Goal: Obtain resource: Download file/media

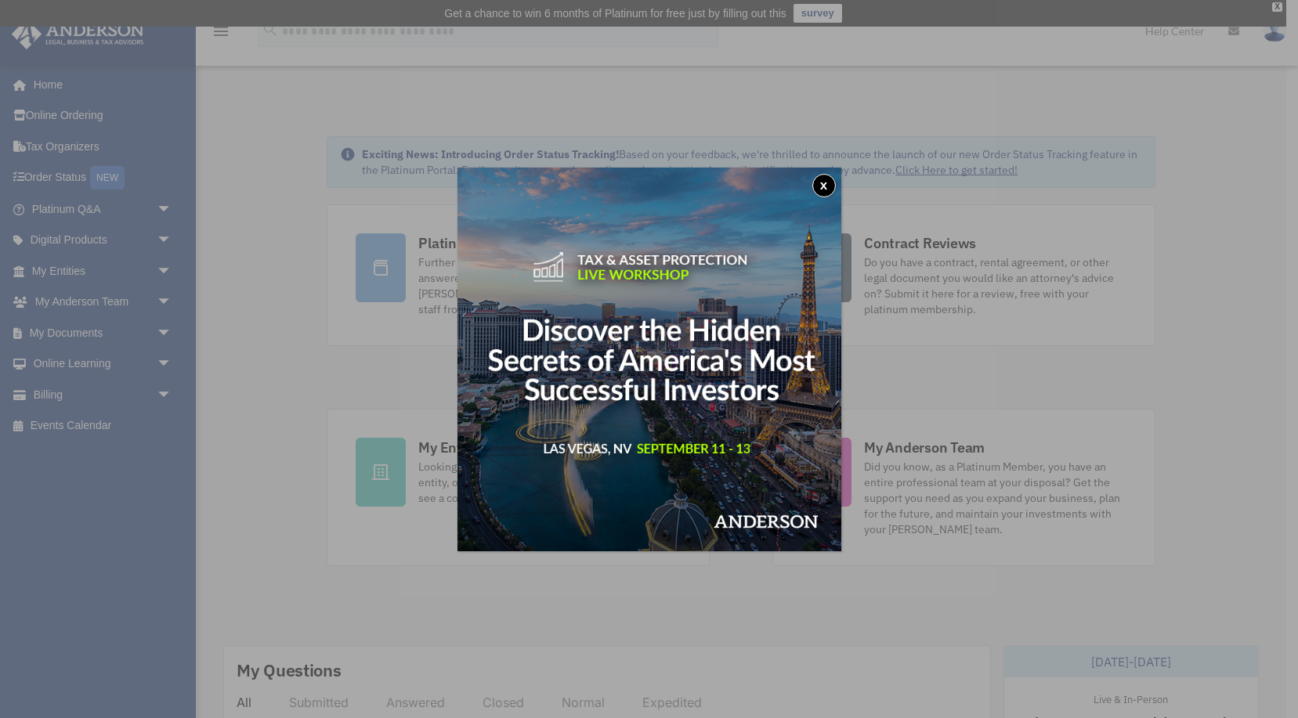
click at [823, 183] on button "x" at bounding box center [824, 186] width 24 height 24
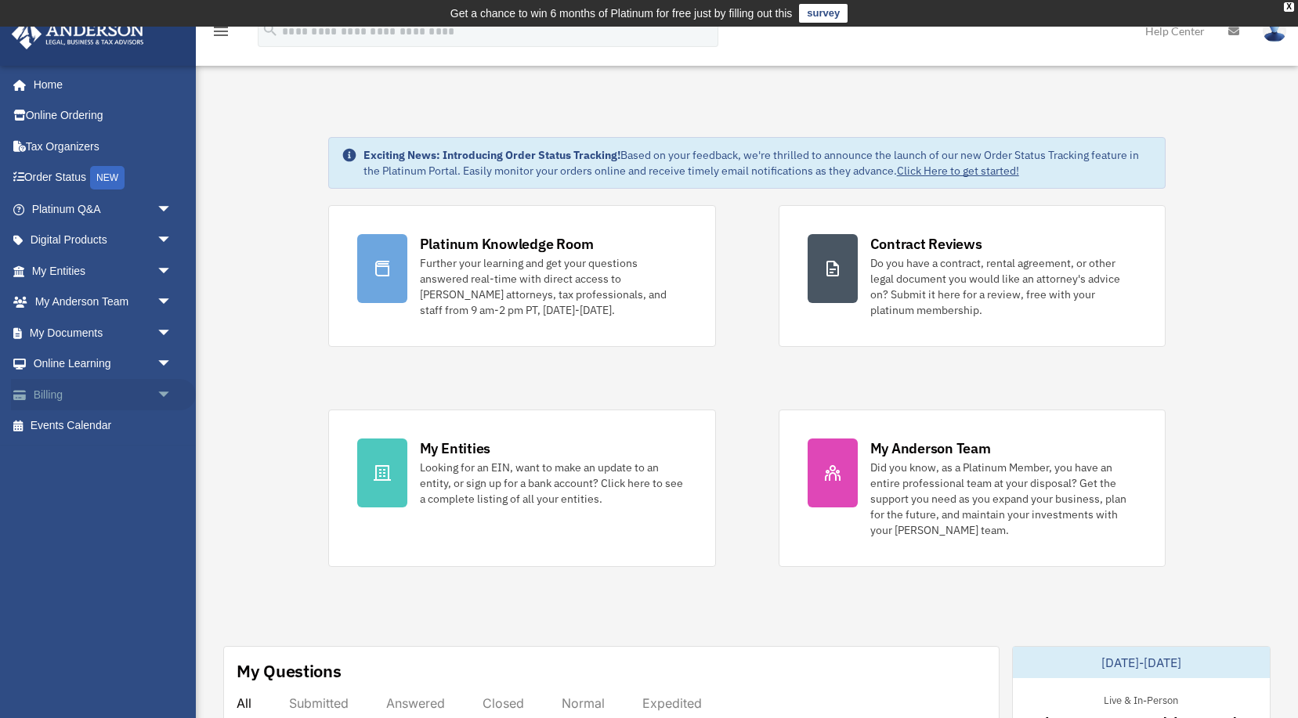
click at [72, 389] on link "Billing arrow_drop_down" at bounding box center [103, 394] width 185 height 31
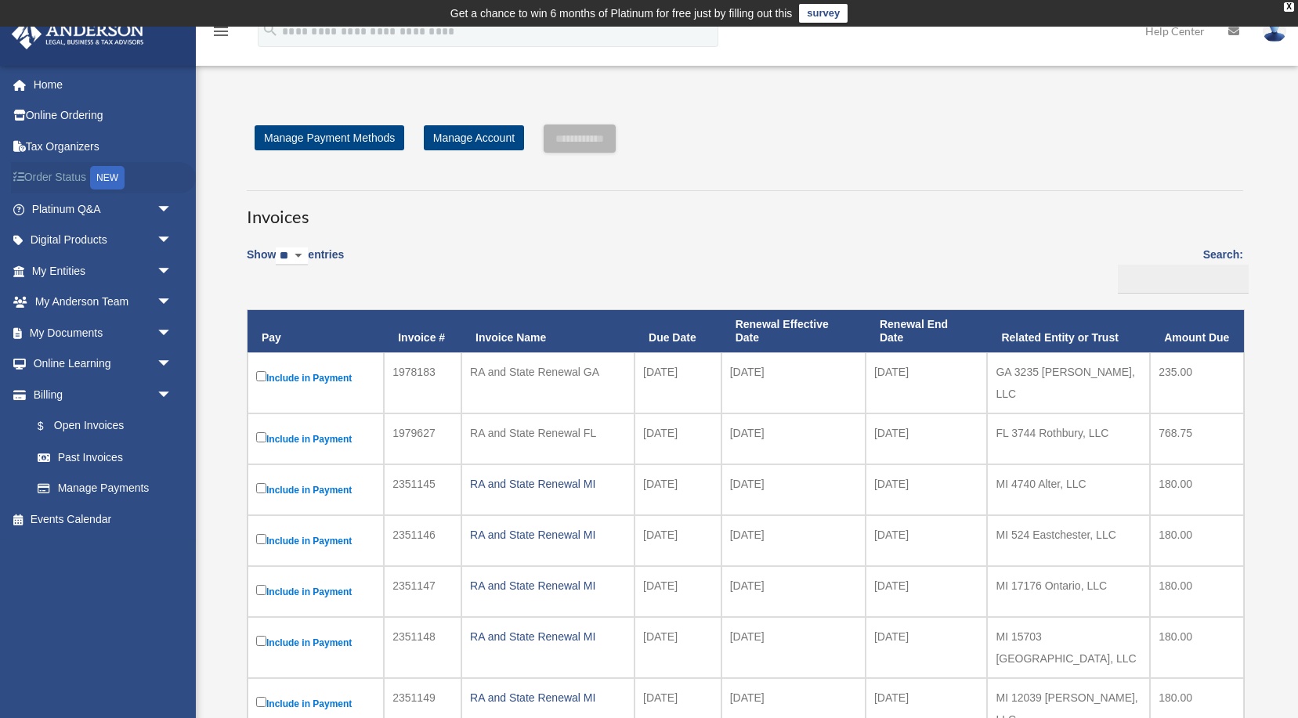
click at [59, 185] on link "Order Status NEW" at bounding box center [103, 178] width 185 height 32
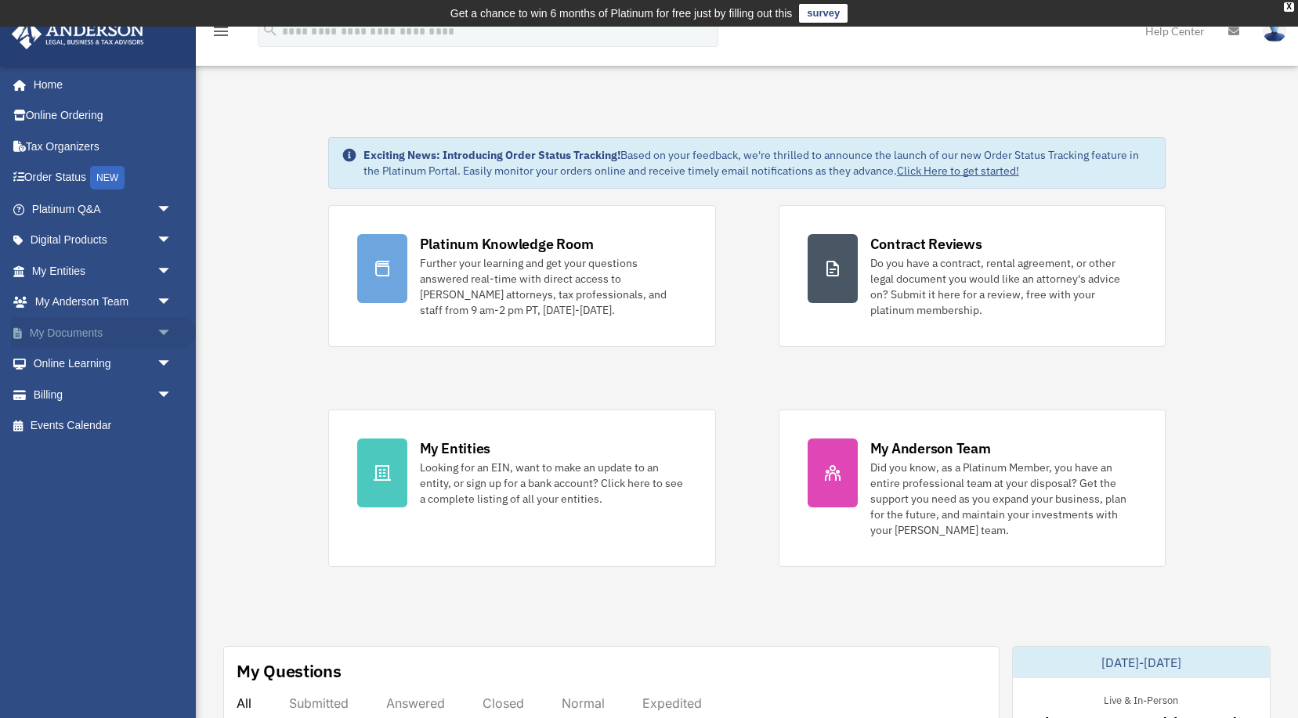
click at [85, 333] on link "My Documents arrow_drop_down" at bounding box center [103, 332] width 185 height 31
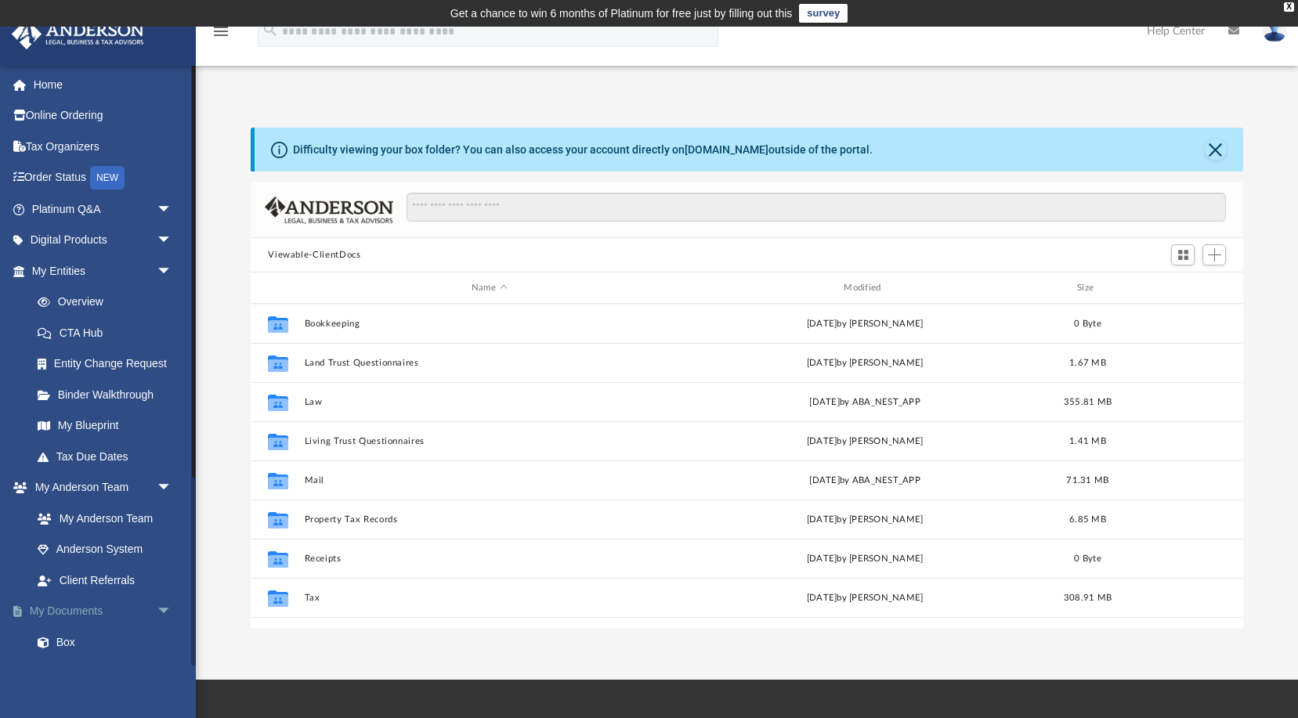
scroll to position [356, 992]
click at [66, 643] on link "Box" at bounding box center [109, 642] width 174 height 31
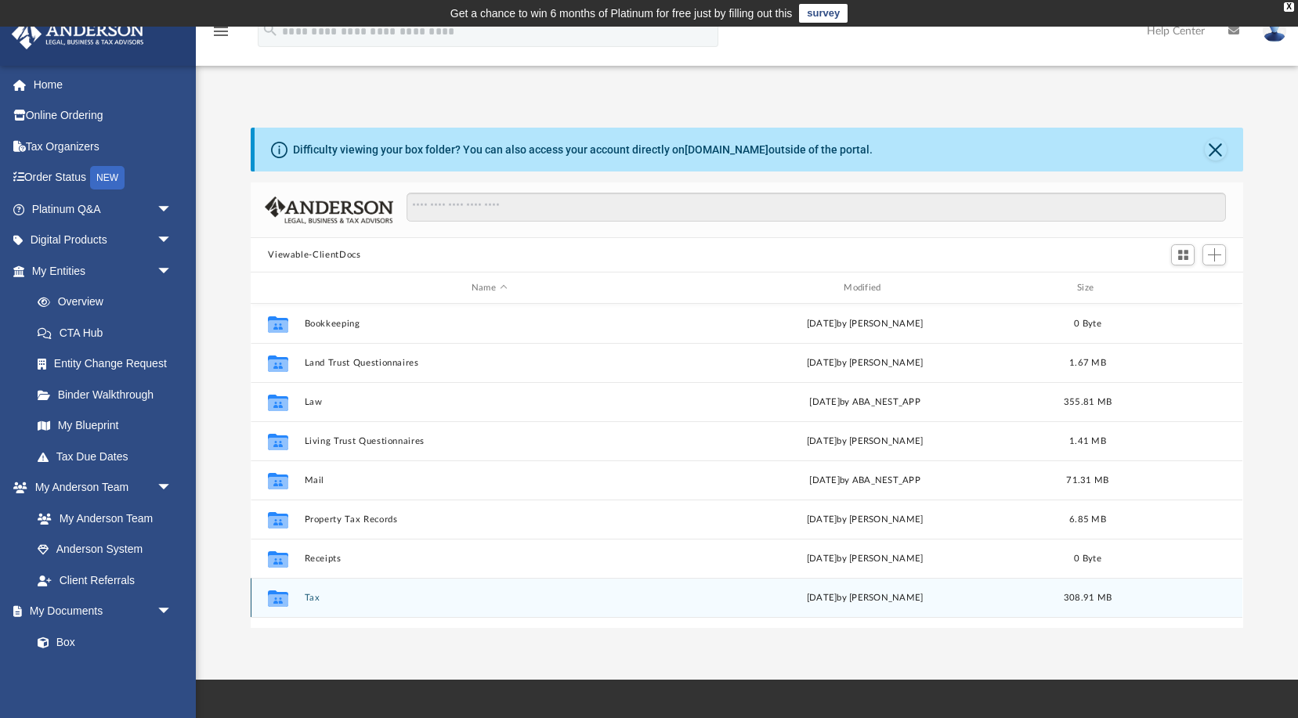
click at [312, 598] on button "Tax" at bounding box center [489, 598] width 369 height 10
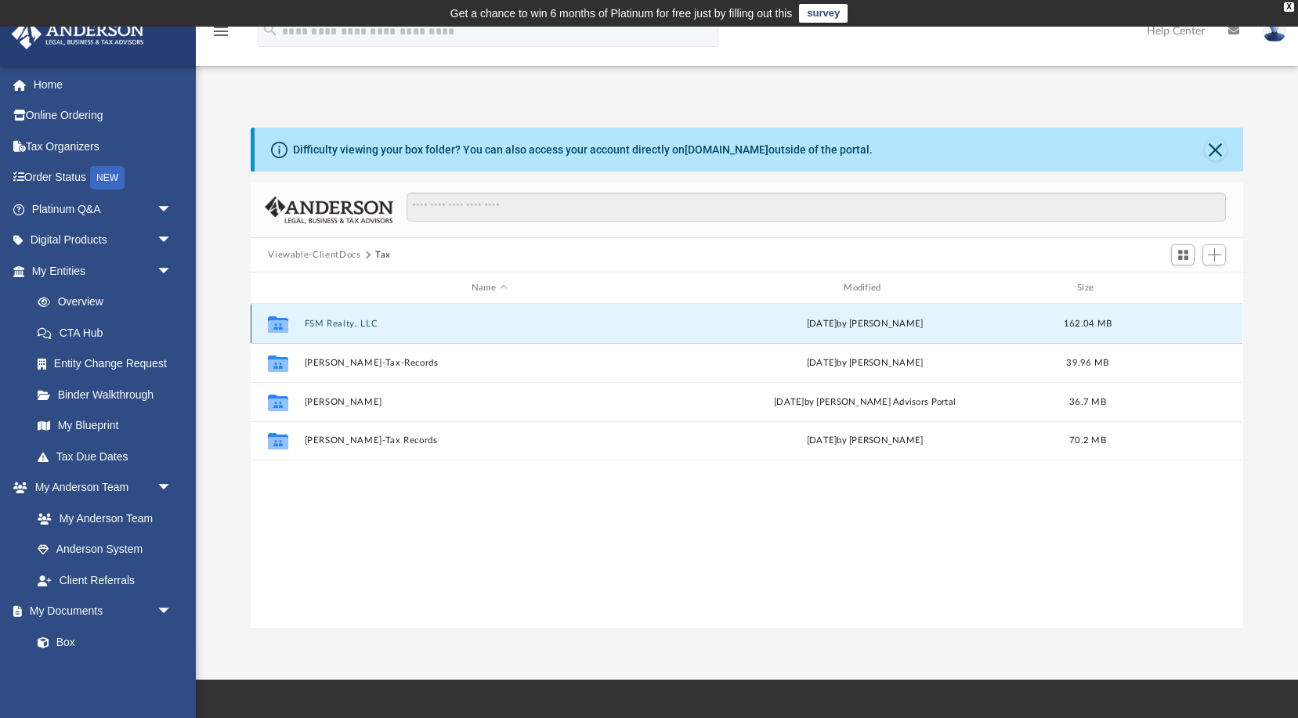
click at [324, 324] on button "FSM Realty, LLC" at bounding box center [489, 324] width 369 height 10
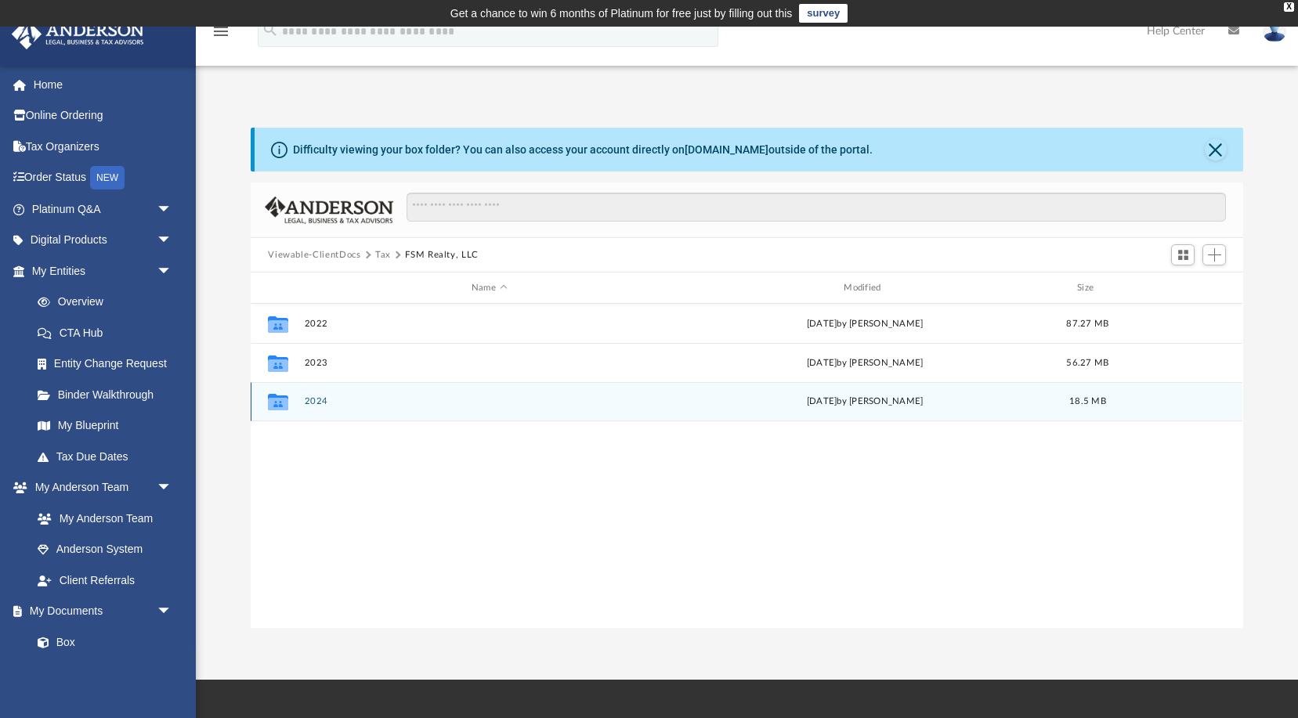
click at [321, 402] on button "2024" at bounding box center [489, 401] width 369 height 10
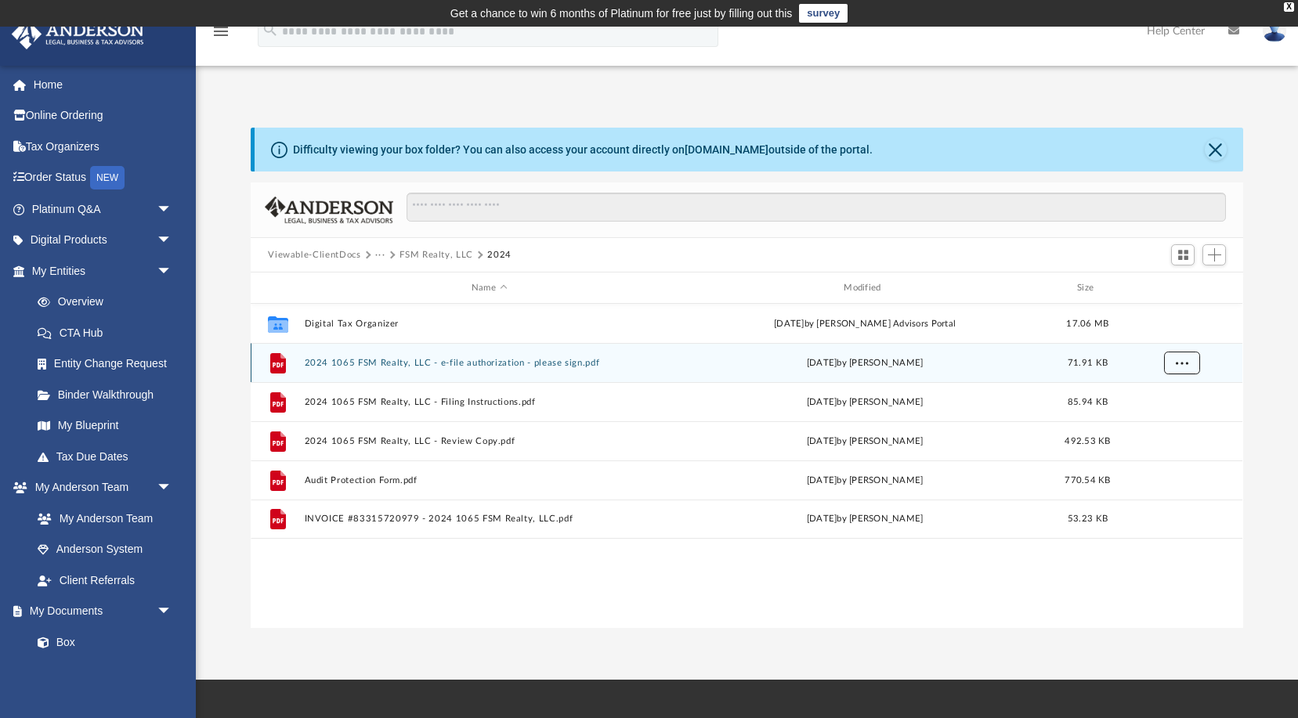
click at [1169, 358] on button "More options" at bounding box center [1182, 364] width 36 height 24
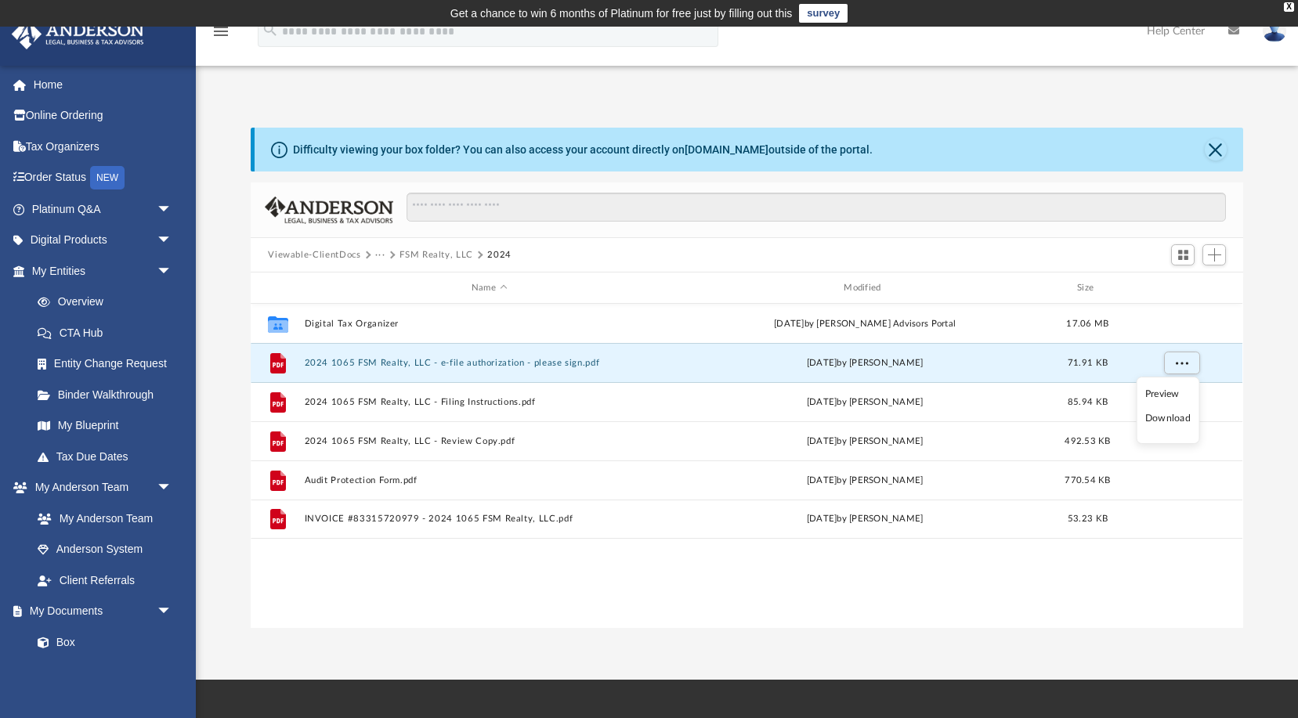
click at [1159, 422] on li "Download" at bounding box center [1167, 418] width 45 height 16
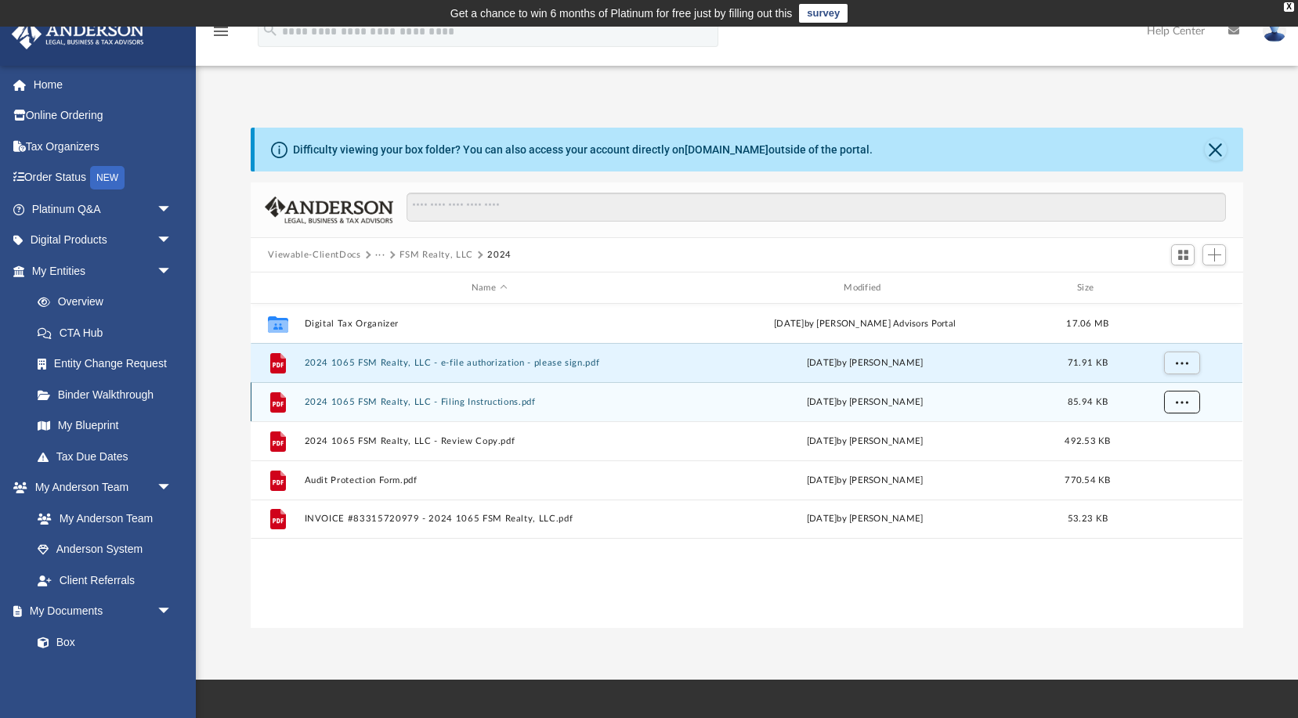
click at [1177, 403] on span "More options" at bounding box center [1182, 401] width 13 height 9
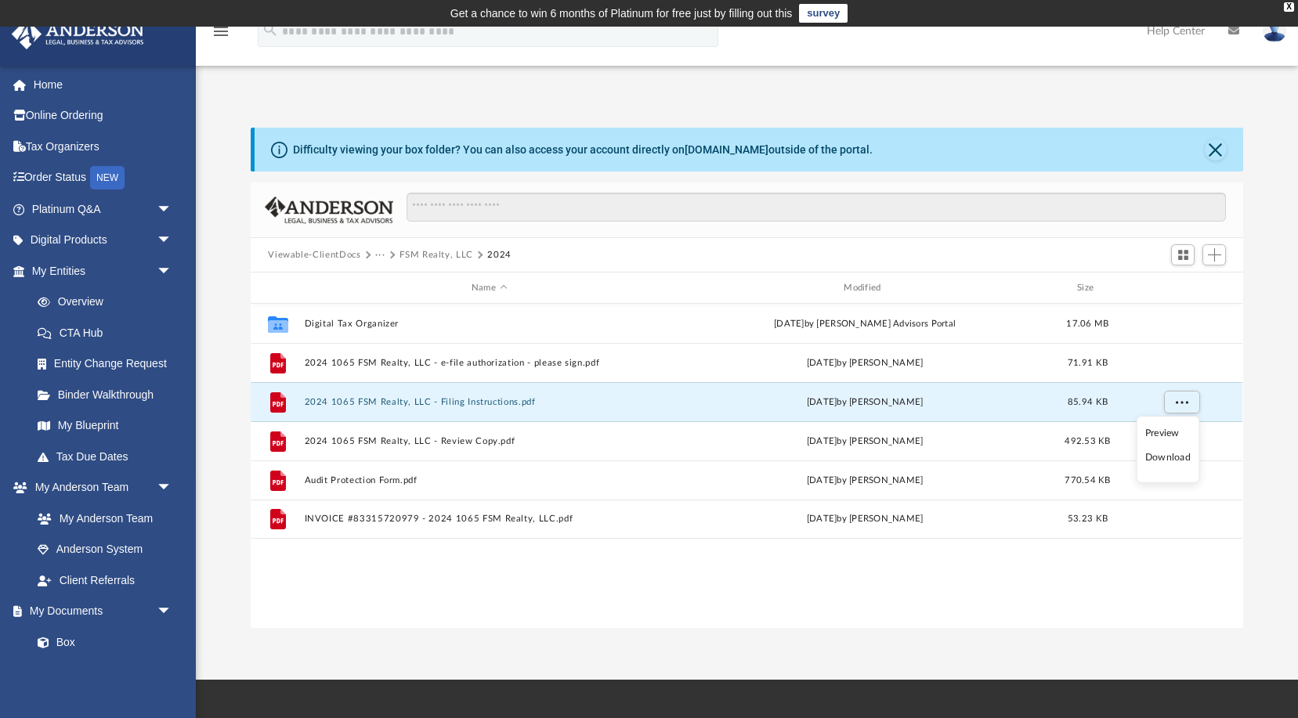
click at [1168, 459] on li "Download" at bounding box center [1167, 458] width 45 height 16
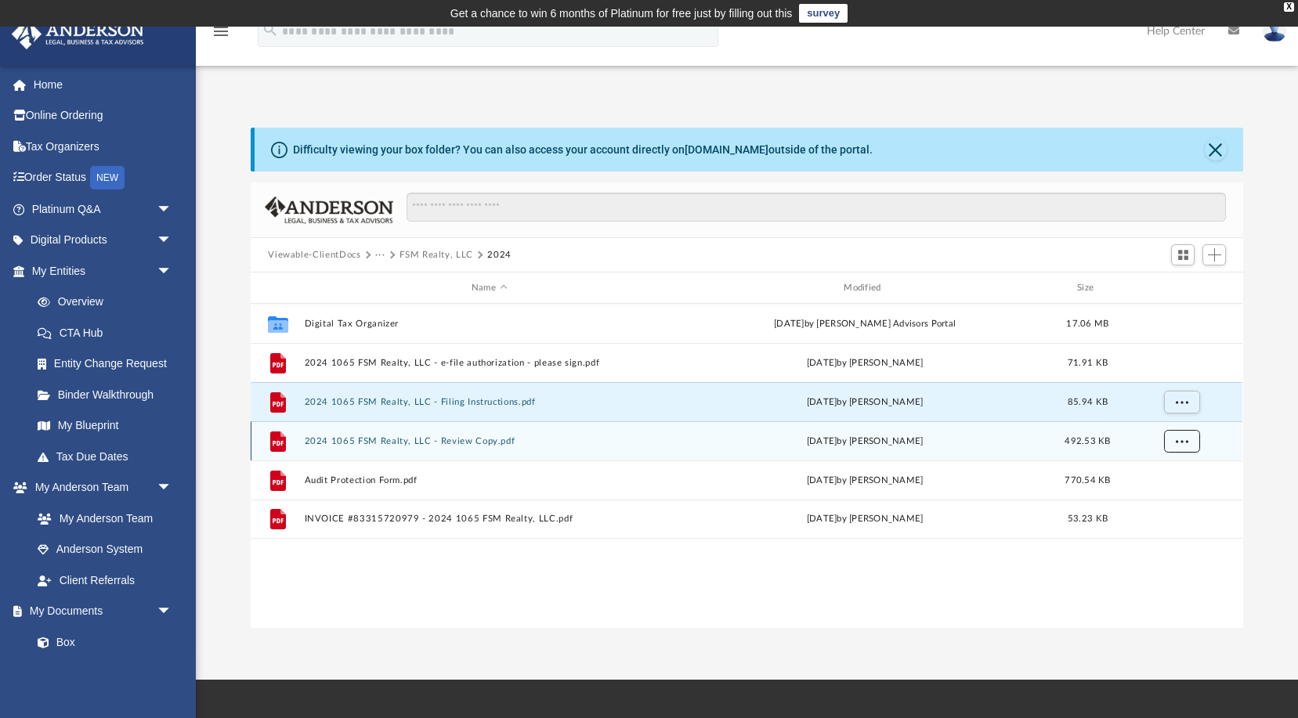
click at [1180, 443] on span "More options" at bounding box center [1182, 440] width 13 height 9
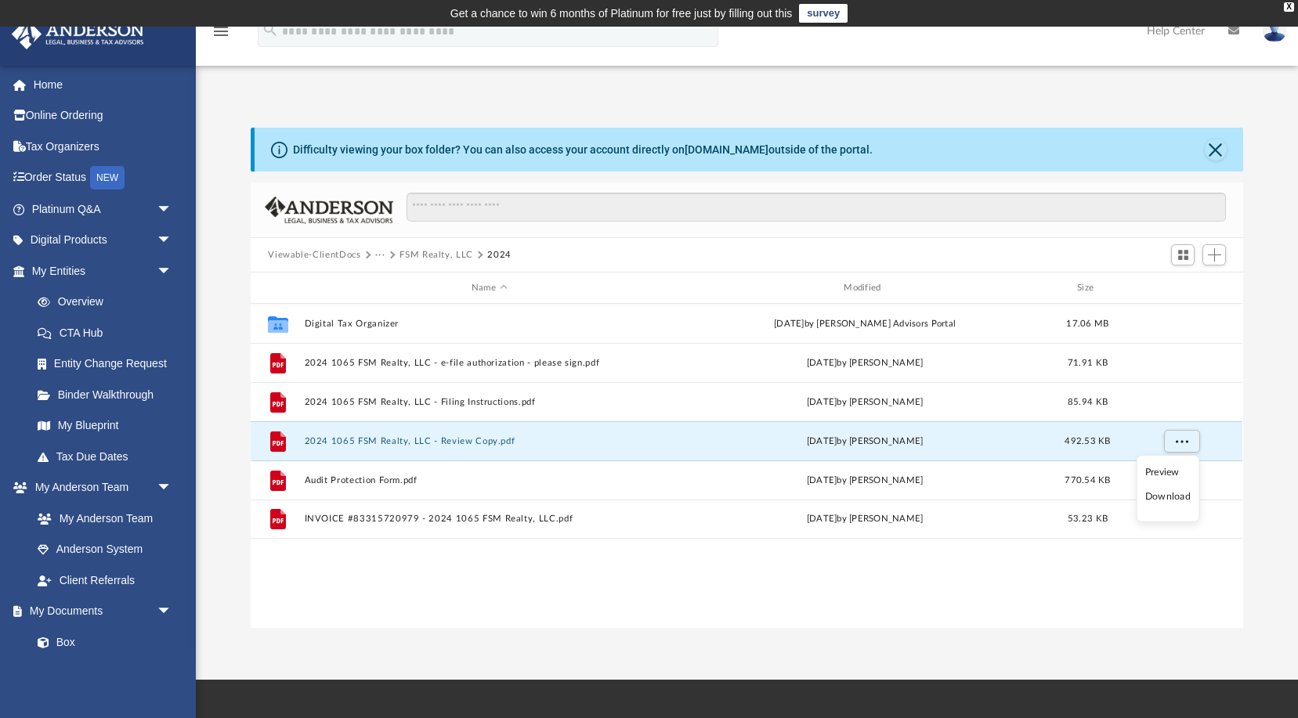
click at [1160, 500] on li "Download" at bounding box center [1167, 497] width 45 height 16
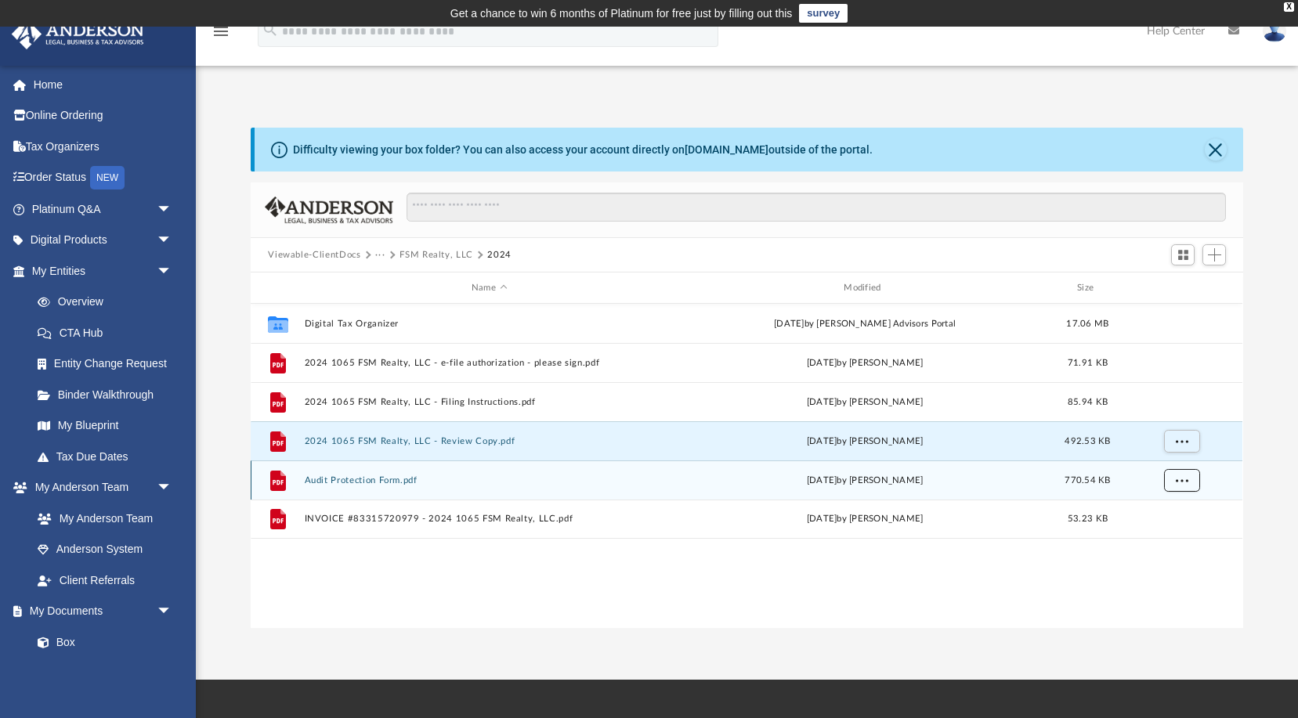
click at [1184, 478] on span "More options" at bounding box center [1182, 480] width 13 height 9
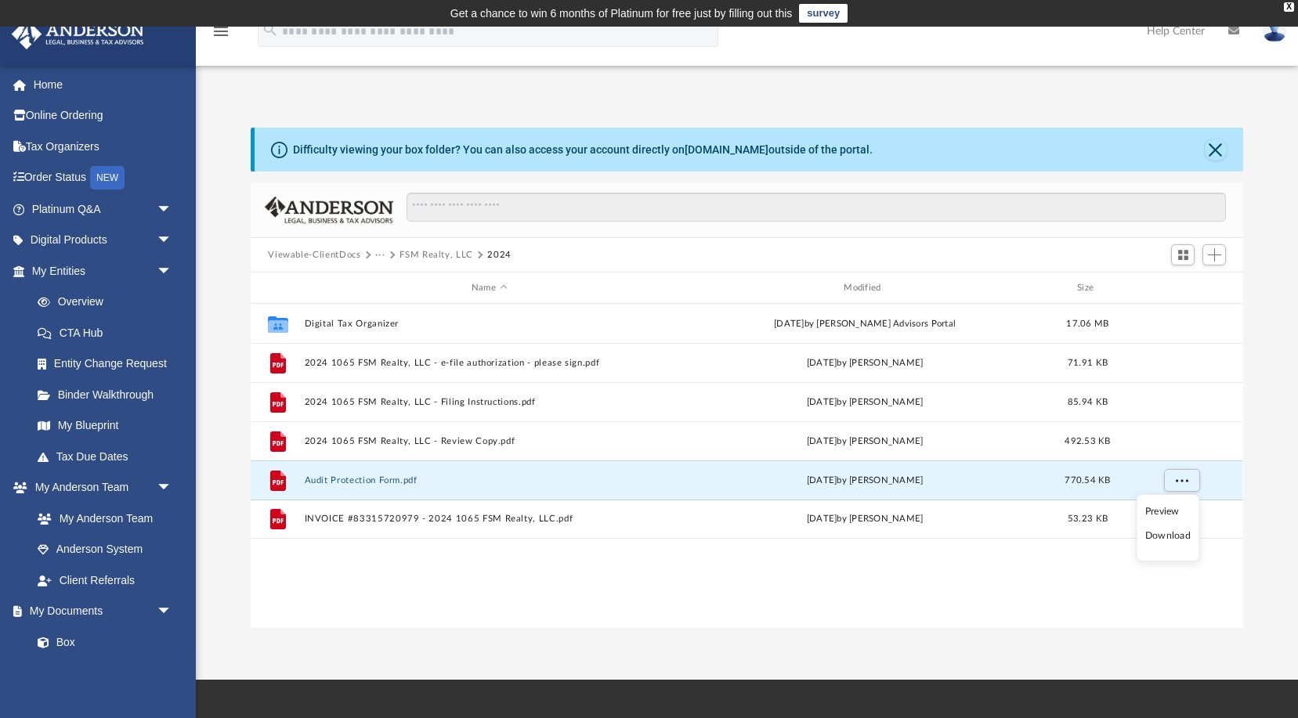
click at [1165, 537] on li "Download" at bounding box center [1167, 536] width 45 height 16
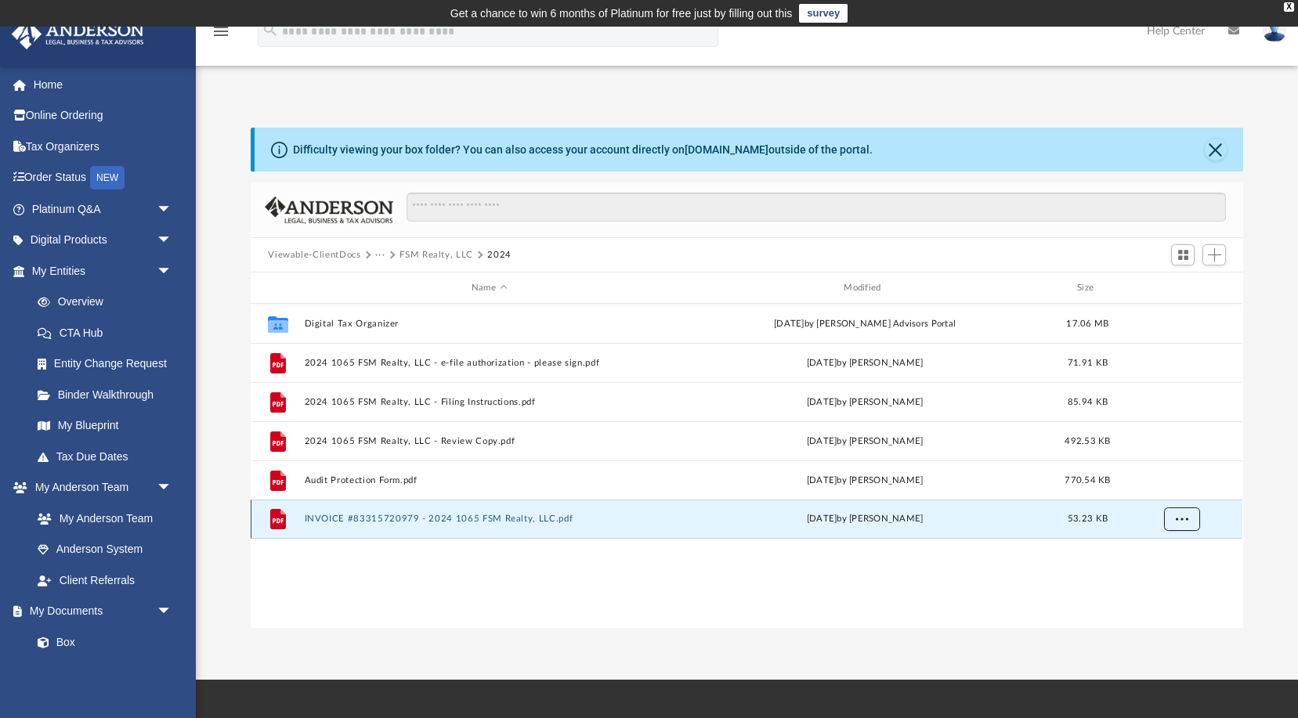
click at [1188, 520] on span "More options" at bounding box center [1182, 519] width 13 height 9
click at [1168, 575] on li "Download" at bounding box center [1167, 575] width 45 height 16
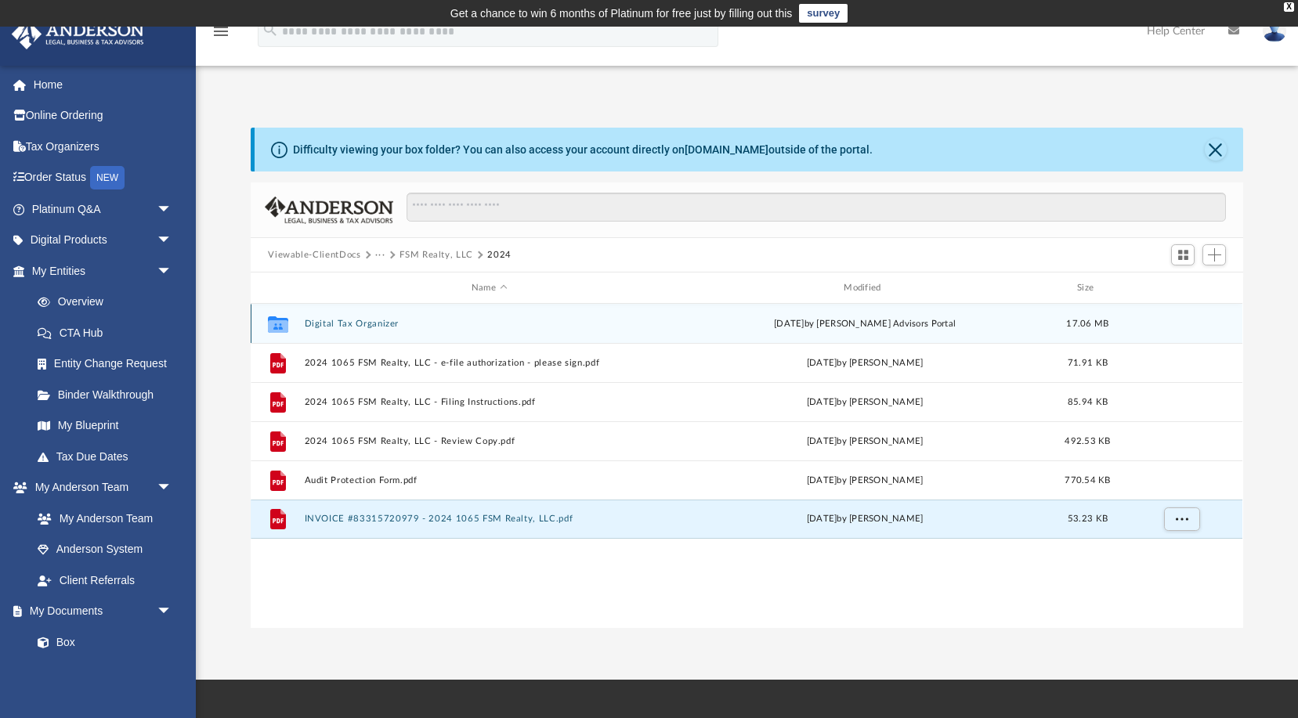
click at [384, 321] on button "Digital Tax Organizer" at bounding box center [489, 324] width 369 height 10
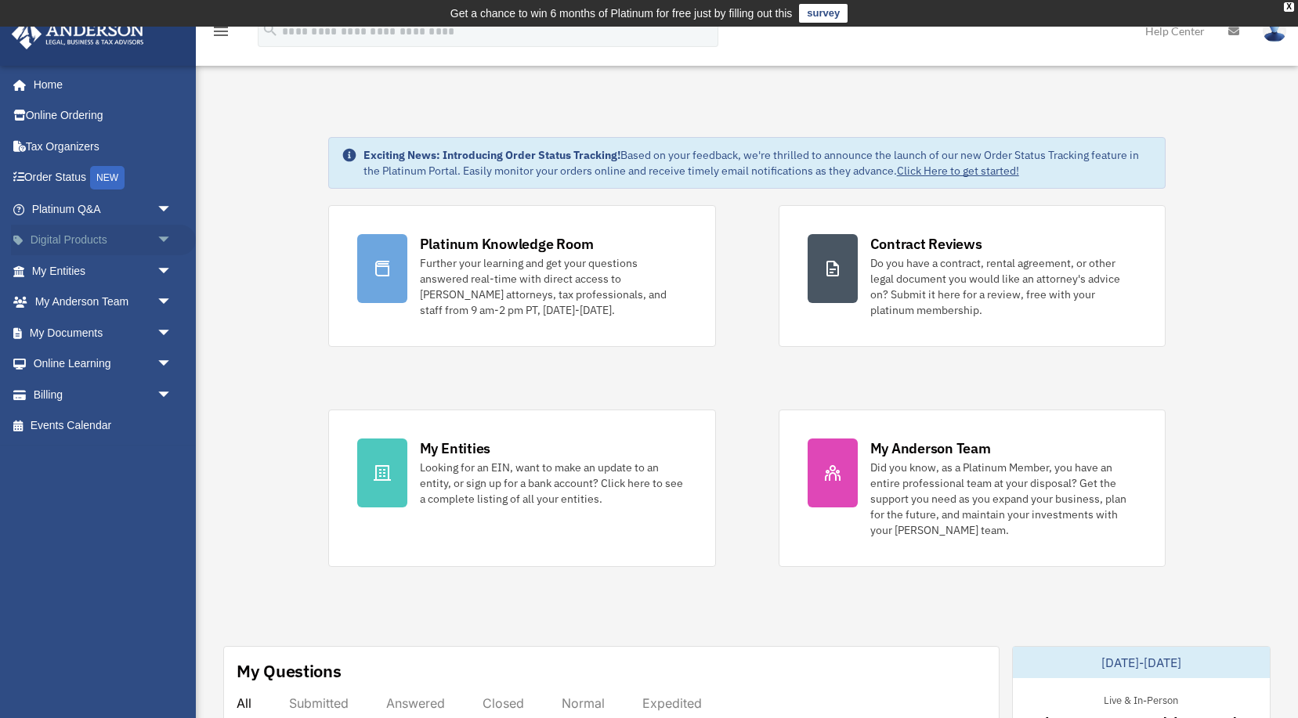
click at [165, 241] on span "arrow_drop_down" at bounding box center [172, 241] width 31 height 32
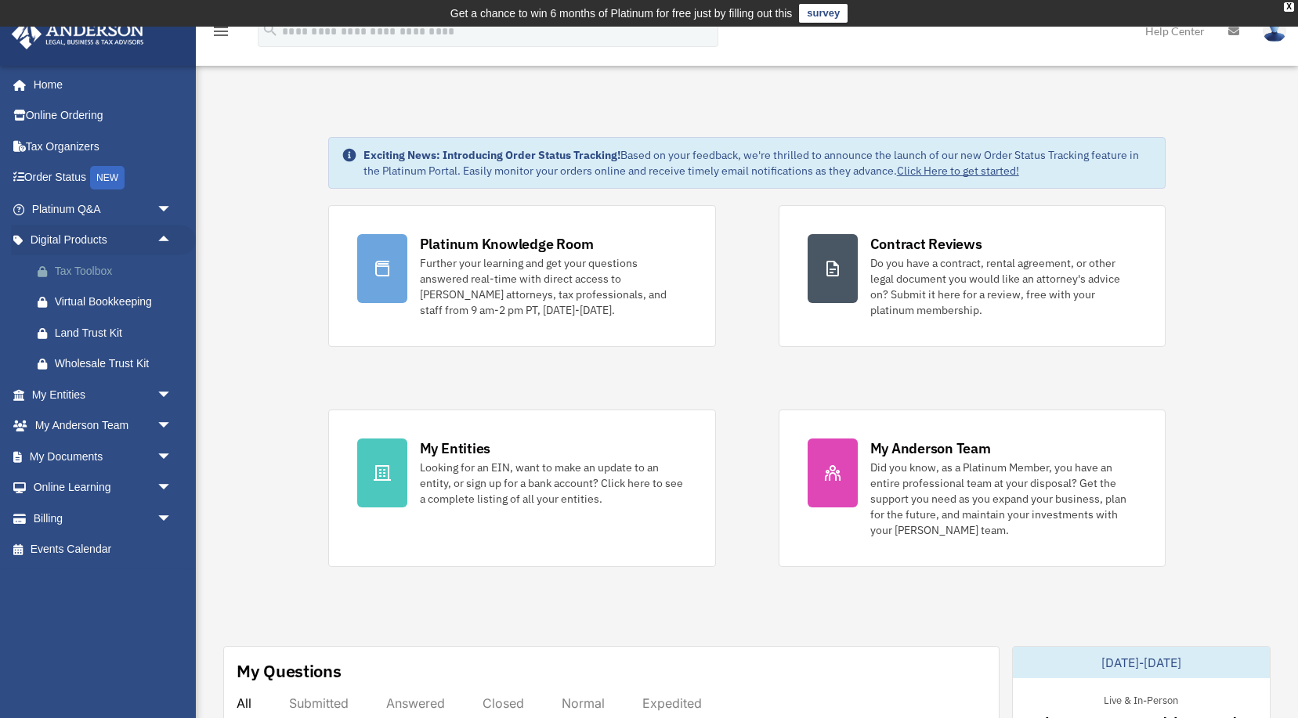
click at [101, 272] on div "Tax Toolbox" at bounding box center [115, 272] width 121 height 20
click at [165, 453] on span "arrow_drop_down" at bounding box center [172, 457] width 31 height 32
click at [122, 550] on link "Forms Library" at bounding box center [109, 549] width 174 height 31
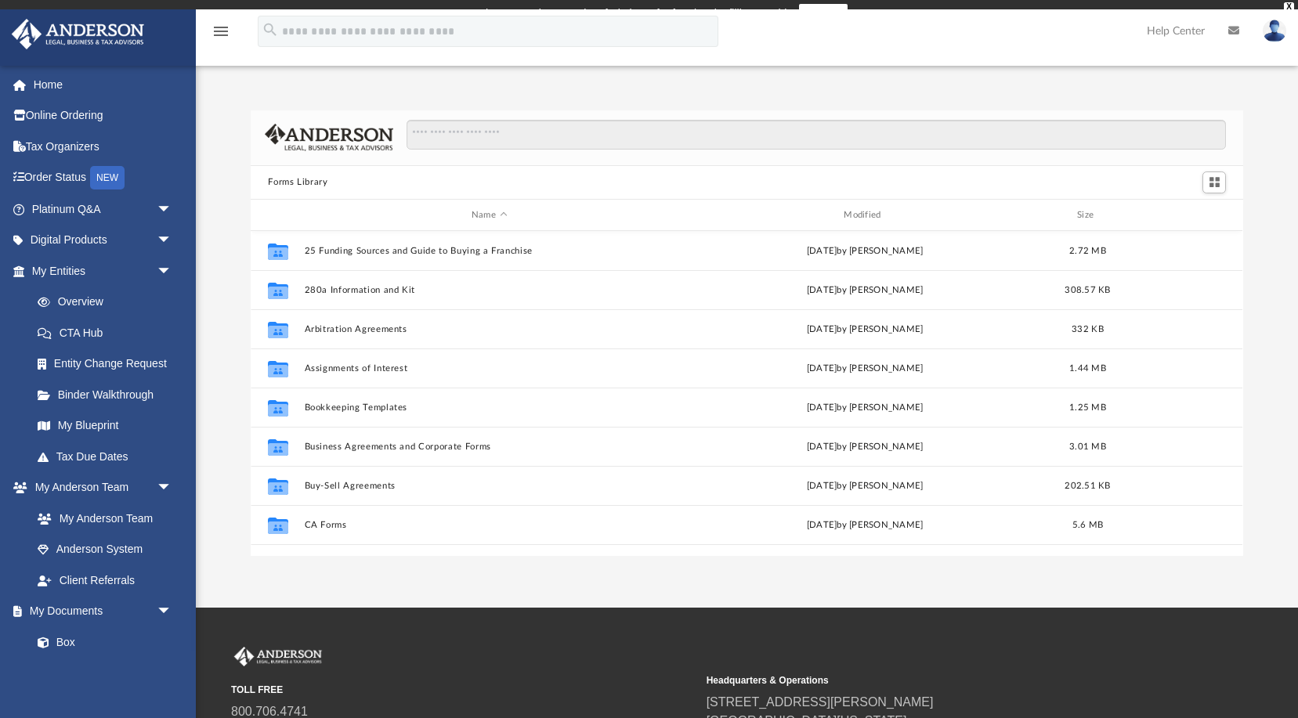
scroll to position [356, 992]
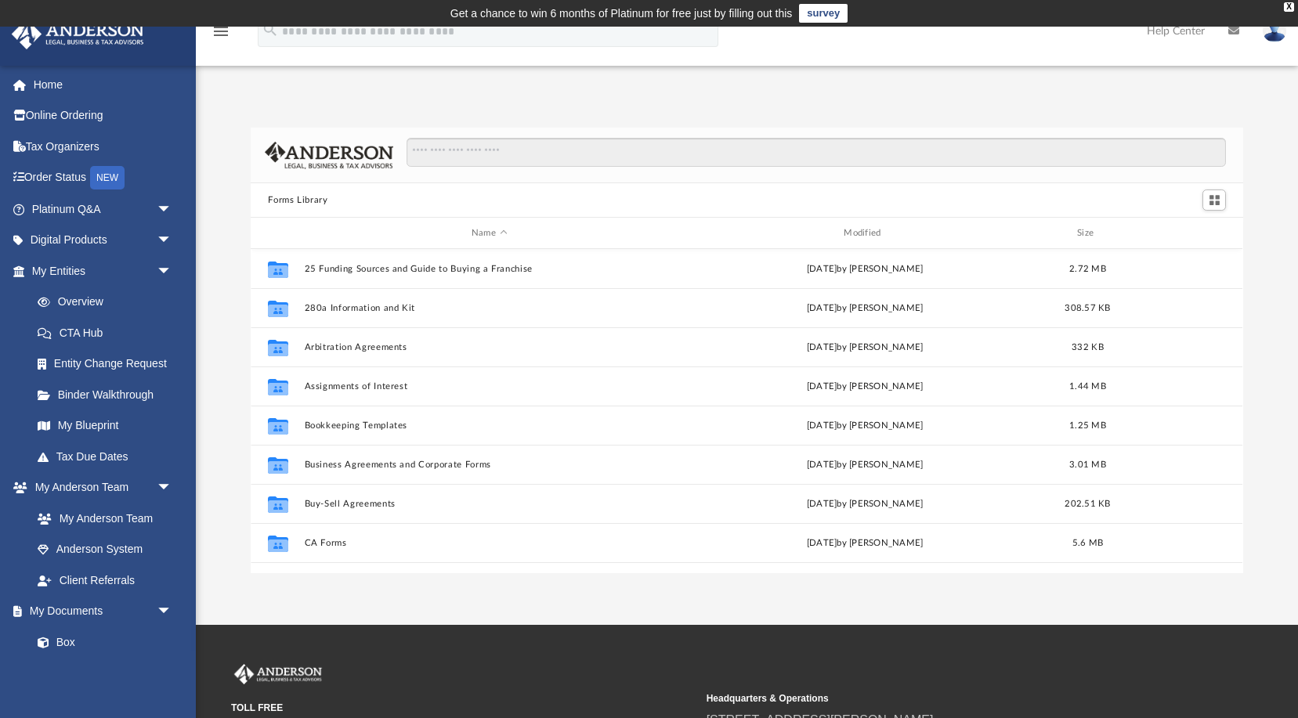
click at [924, 161] on input "Search files and folders" at bounding box center [816, 153] width 819 height 30
